Goal: Use online tool/utility: Utilize a website feature to perform a specific function

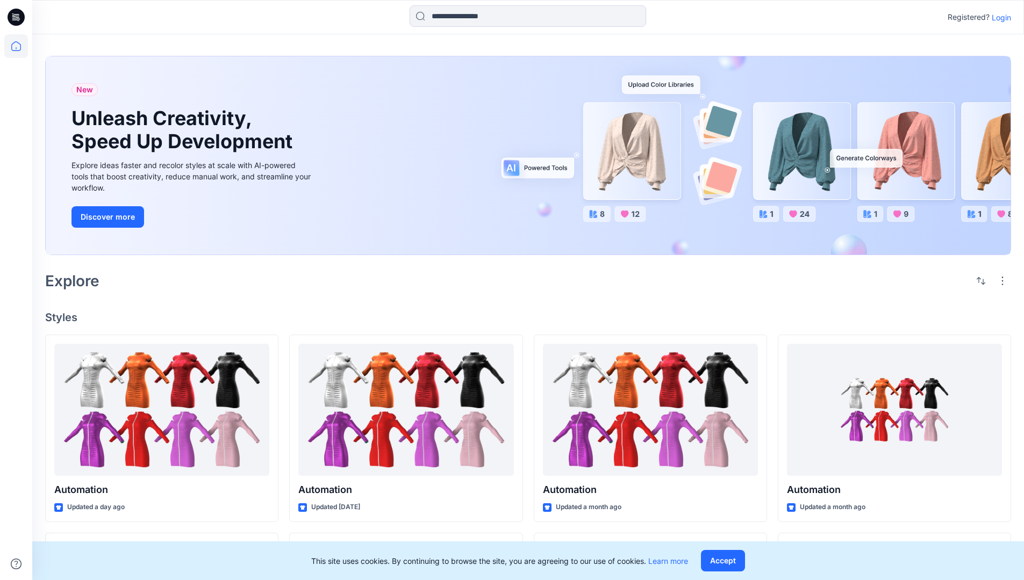
click at [999, 17] on p "Login" at bounding box center [1001, 17] width 19 height 11
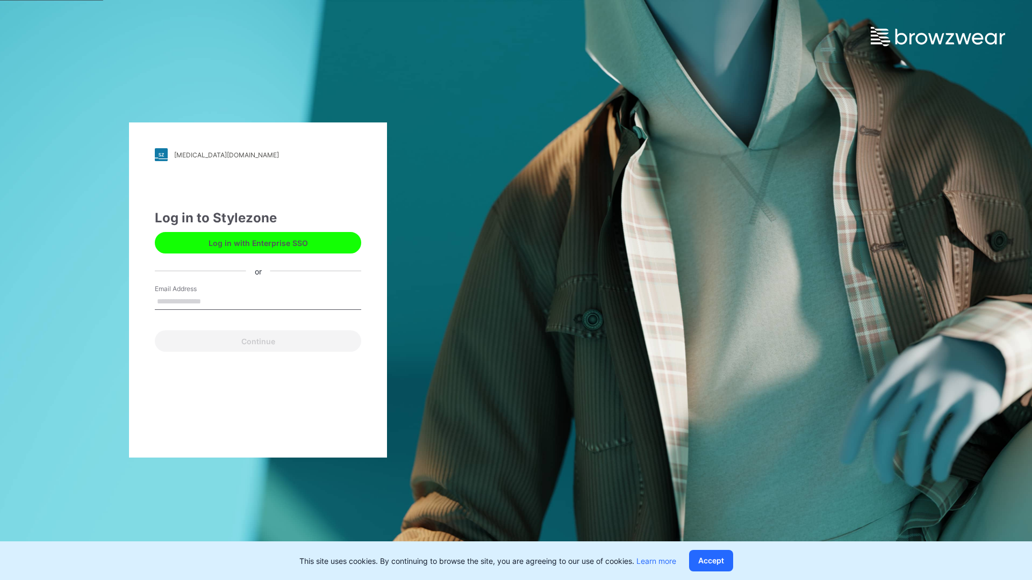
click at [212, 301] on input "Email Address" at bounding box center [258, 302] width 206 height 16
type input "**********"
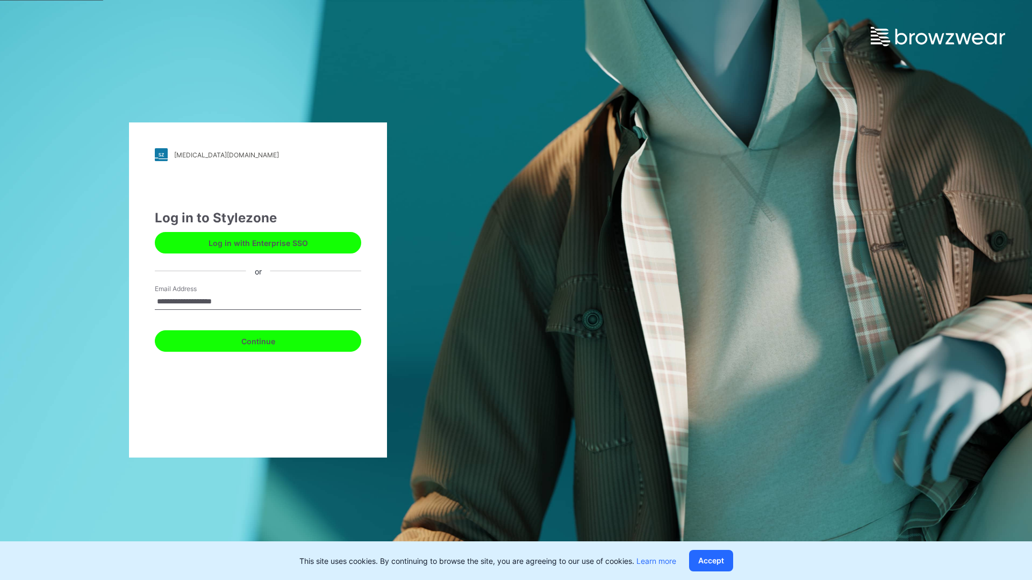
click at [270, 340] on button "Continue" at bounding box center [258, 341] width 206 height 21
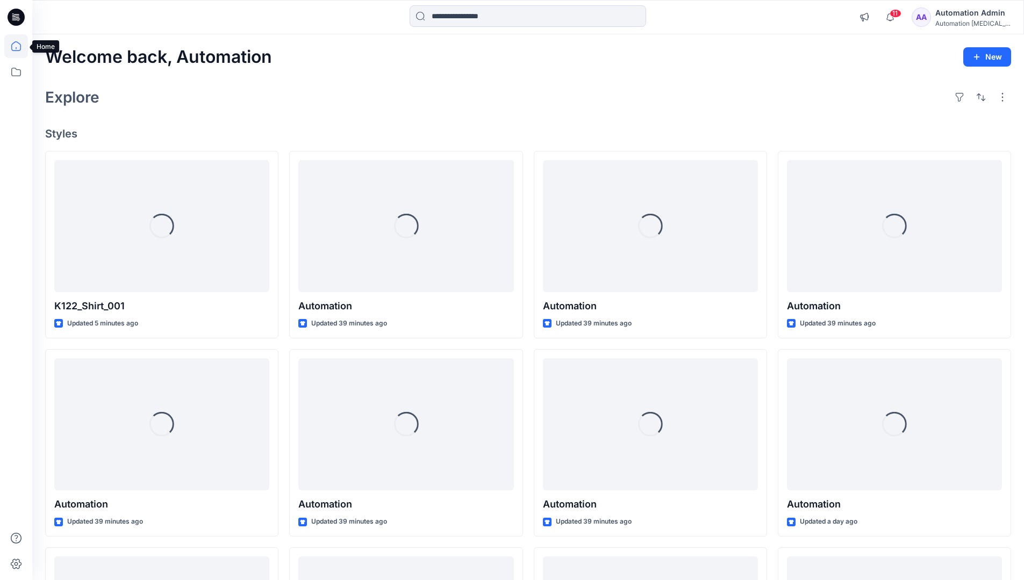
click at [20, 46] on icon at bounding box center [16, 46] width 10 height 10
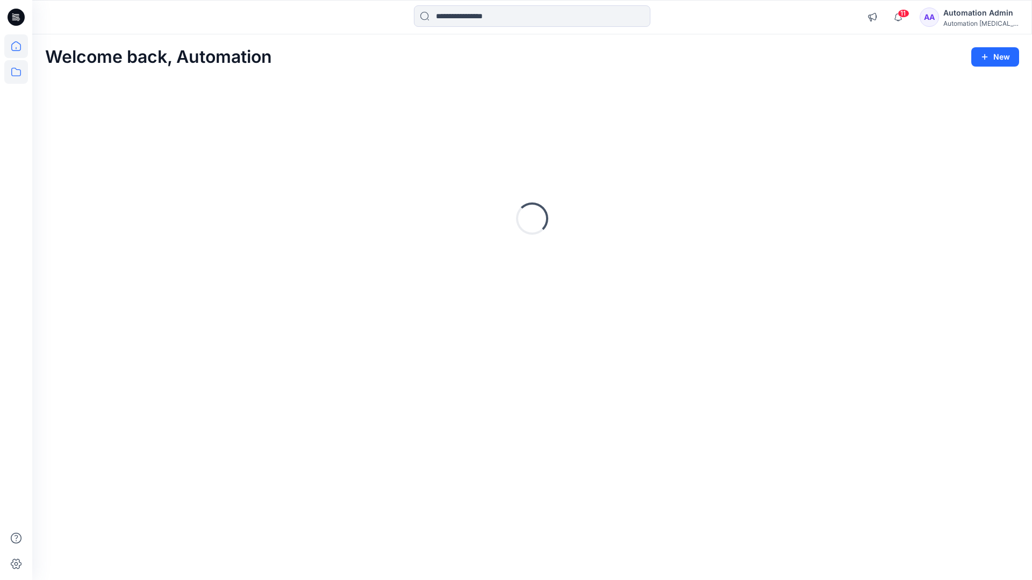
click at [20, 72] on icon at bounding box center [16, 72] width 24 height 24
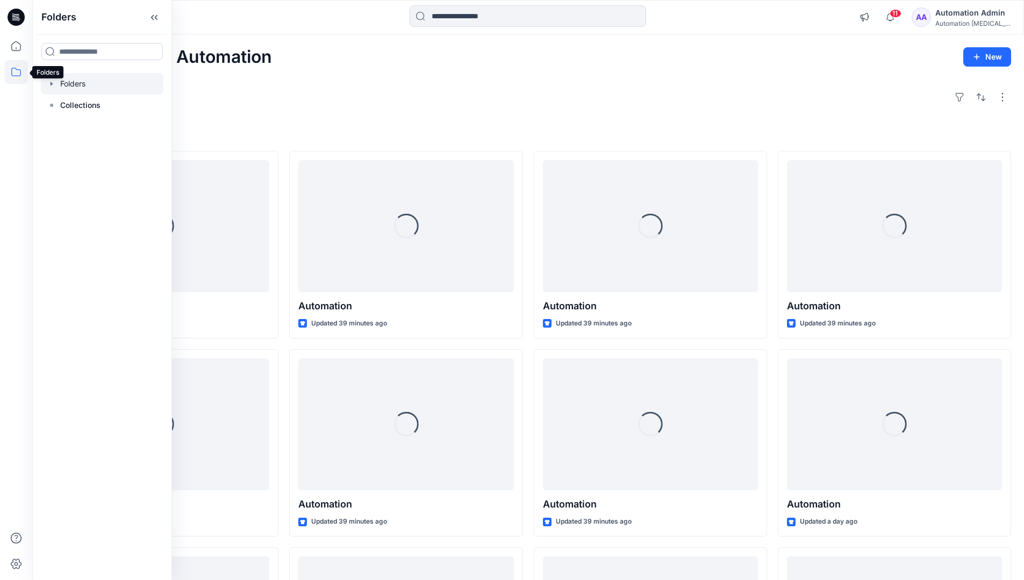
click at [75, 80] on div at bounding box center [102, 83] width 123 height 21
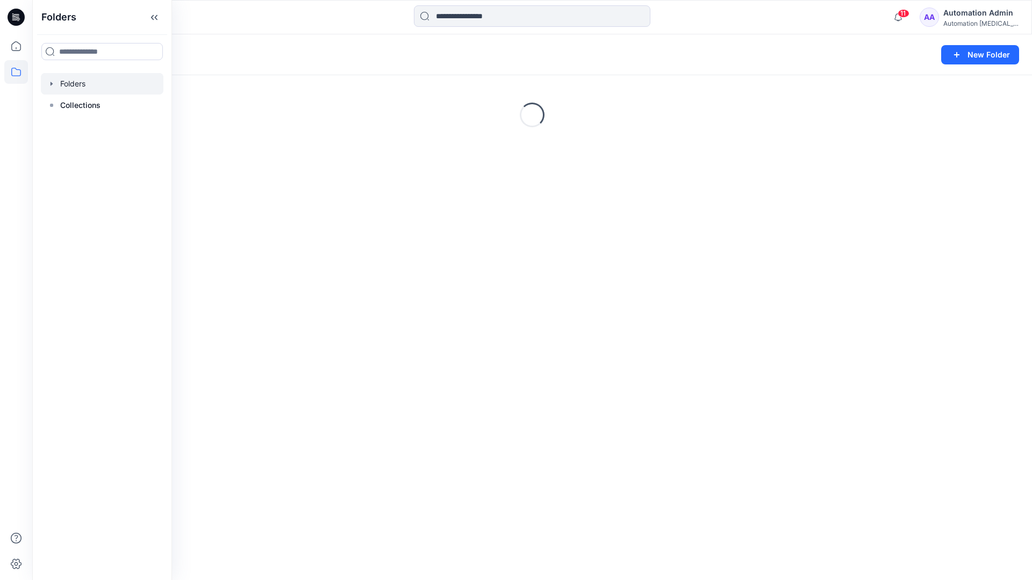
click at [543, 401] on div "Folders New Folder Loading..." at bounding box center [532, 307] width 1000 height 546
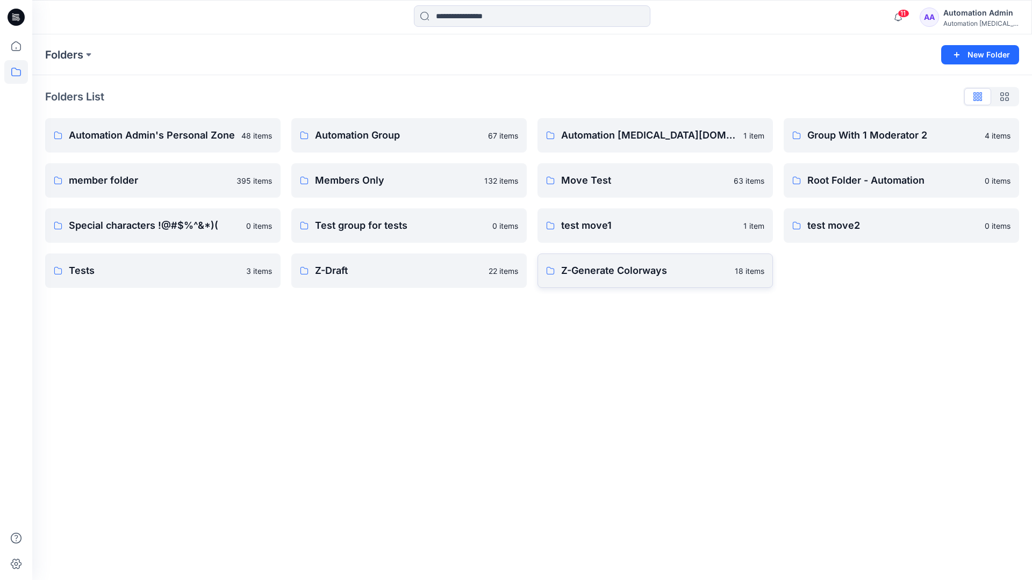
click at [614, 277] on p "Z-Generate Colorways" at bounding box center [644, 270] width 167 height 15
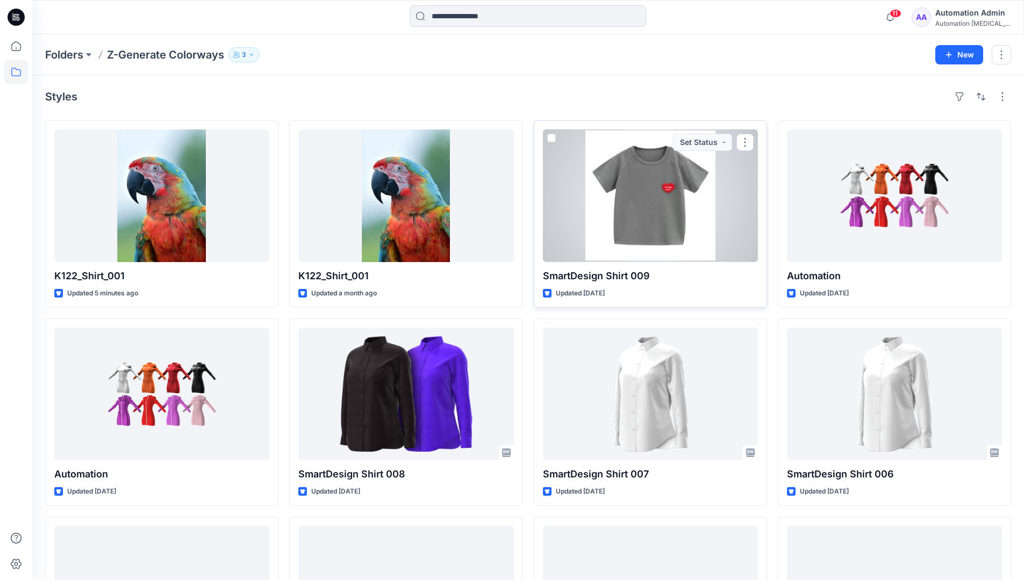
click at [550, 140] on span at bounding box center [551, 138] width 9 height 9
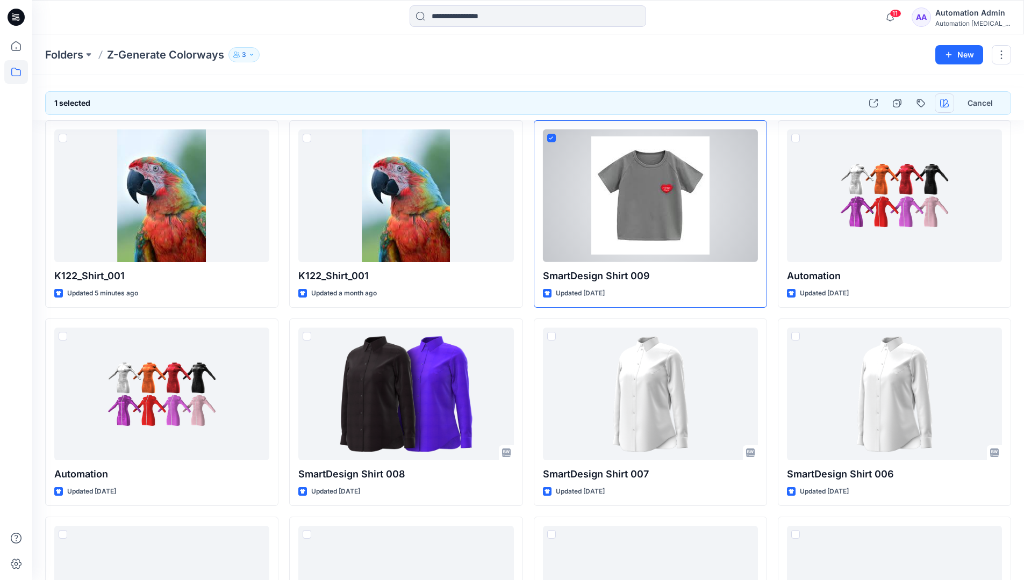
click at [946, 103] on icon "button" at bounding box center [944, 103] width 9 height 9
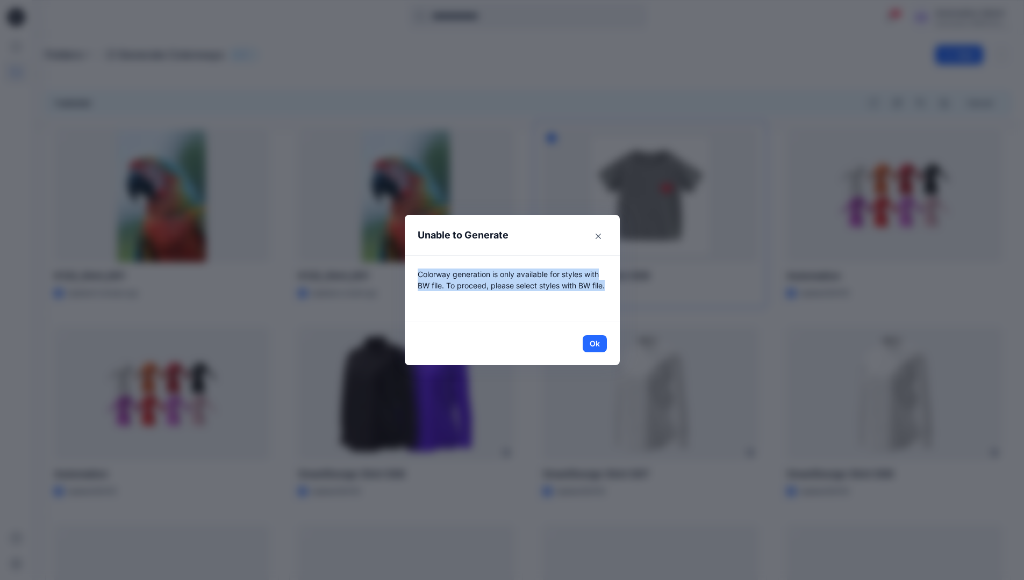
drag, startPoint x: 946, startPoint y: 103, endPoint x: 599, endPoint y: 297, distance: 397.7
click at [599, 297] on p "Colorway generation is only available for styles with BW file. To proceed, plea…" at bounding box center [512, 289] width 189 height 40
click at [603, 344] on button "Ok" at bounding box center [595, 343] width 24 height 17
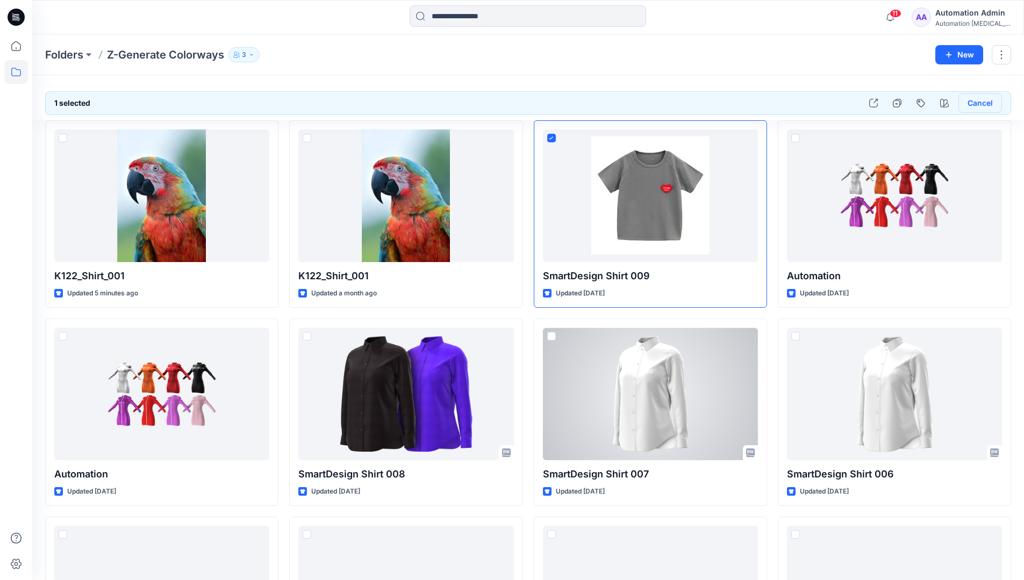
click at [978, 106] on button "Cancel" at bounding box center [980, 103] width 44 height 19
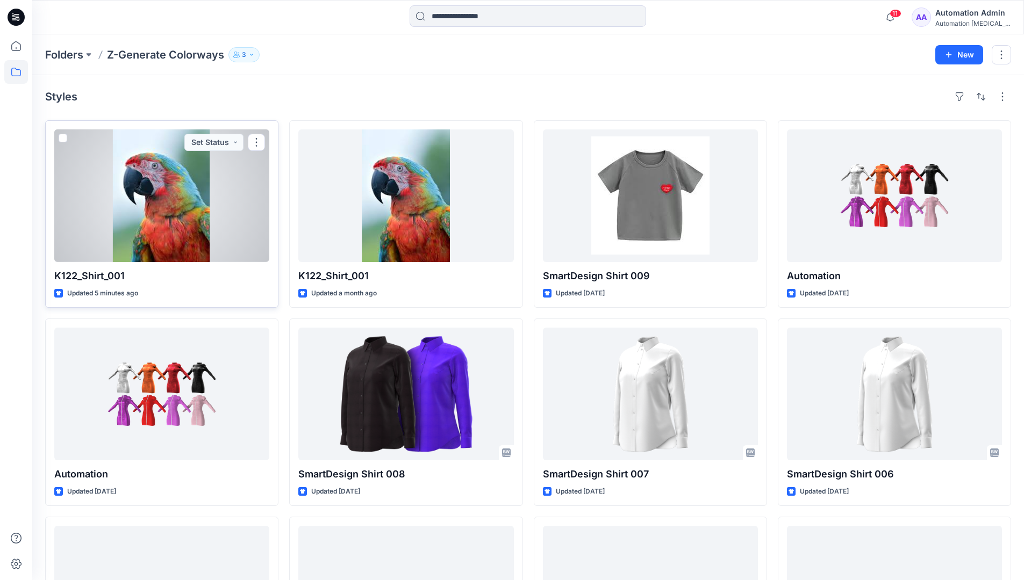
click at [63, 138] on span at bounding box center [63, 138] width 9 height 9
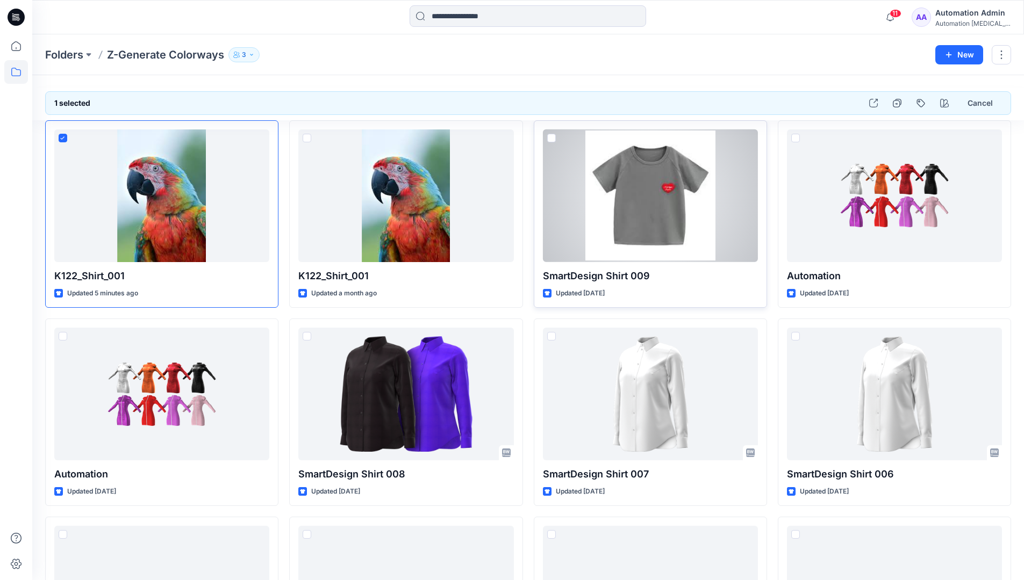
click at [553, 139] on span at bounding box center [551, 138] width 9 height 9
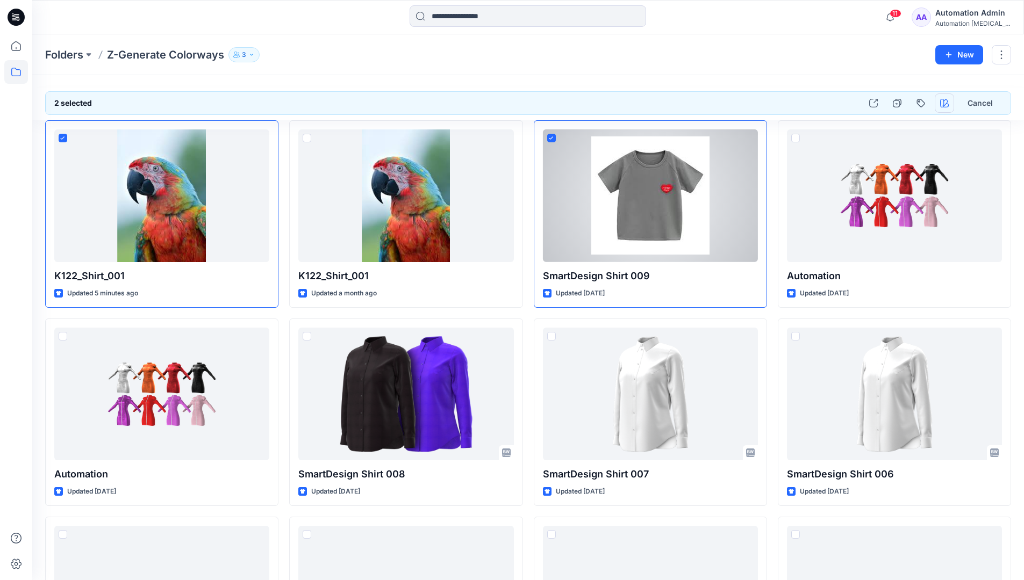
click at [942, 102] on icon "button" at bounding box center [944, 103] width 9 height 9
